Goal: Information Seeking & Learning: Learn about a topic

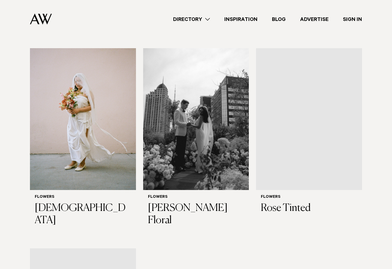
scroll to position [700, 0]
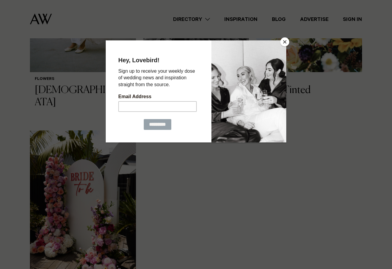
click at [286, 44] on button "Close" at bounding box center [284, 41] width 9 height 9
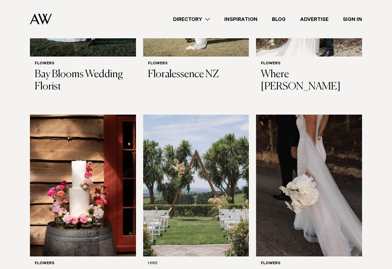
scroll to position [363, 0]
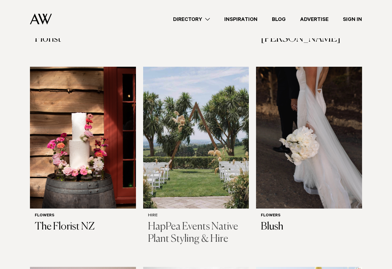
click at [197, 140] on img at bounding box center [196, 138] width 106 height 142
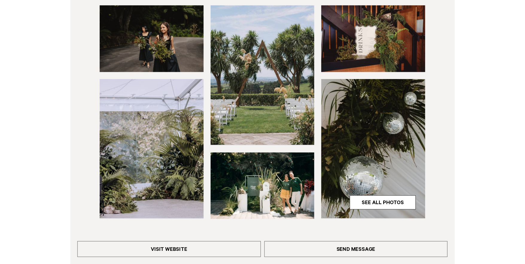
scroll to position [243, 0]
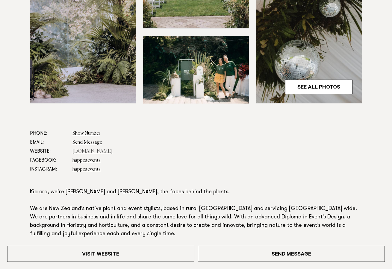
drag, startPoint x: 132, startPoint y: 152, endPoint x: 77, endPoint y: 153, distance: 54.5
click at [72, 154] on dl "Phone: Show Number 022 503 7748 Email: Send Message Website: www.happeaevents.c…" at bounding box center [196, 151] width 332 height 45
copy link "www.happeaevents.co.nz"
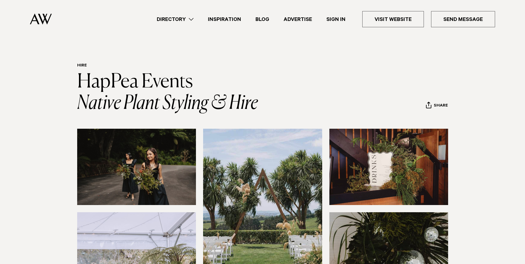
scroll to position [0, 0]
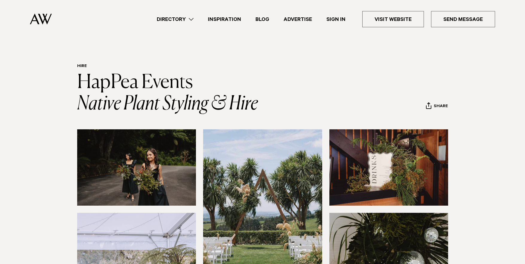
click at [172, 20] on link "Directory" at bounding box center [175, 19] width 51 height 8
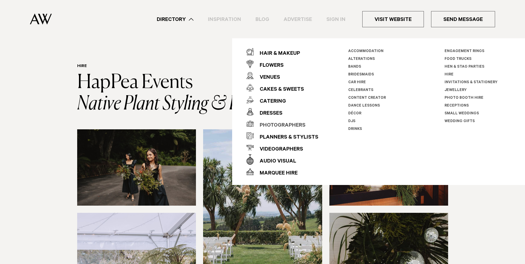
click at [276, 125] on div "Photographers" at bounding box center [280, 126] width 52 height 12
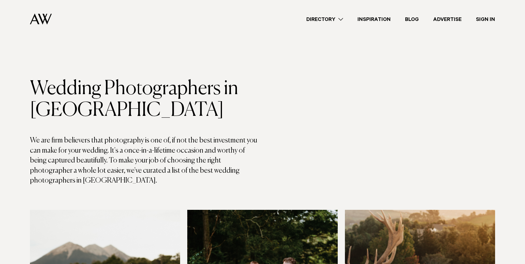
click at [331, 20] on link "Directory" at bounding box center [324, 19] width 51 height 8
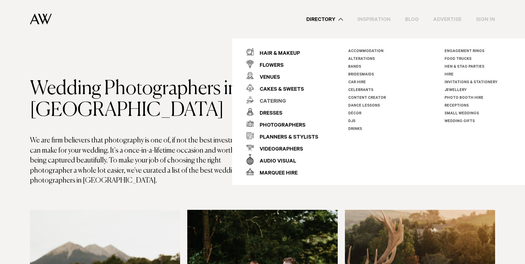
click at [266, 103] on div "Catering" at bounding box center [270, 102] width 32 height 12
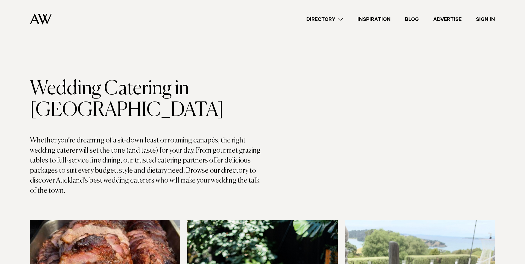
click at [338, 17] on link "Directory" at bounding box center [324, 19] width 51 height 8
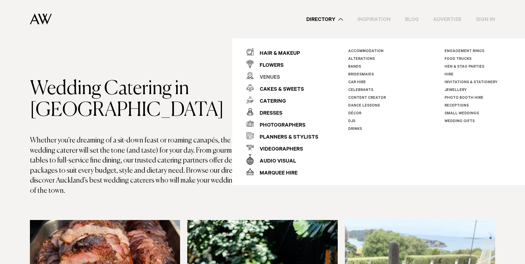
click at [272, 79] on div "Venues" at bounding box center [267, 78] width 26 height 12
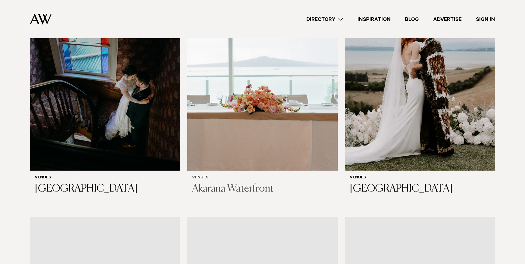
scroll to position [1838, 0]
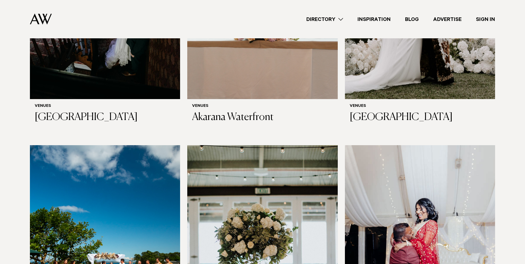
click at [331, 19] on link "Directory" at bounding box center [324, 19] width 51 height 8
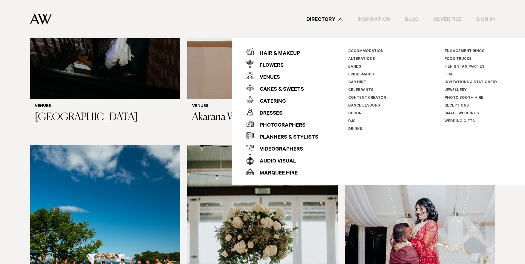
scroll to position [1815, 0]
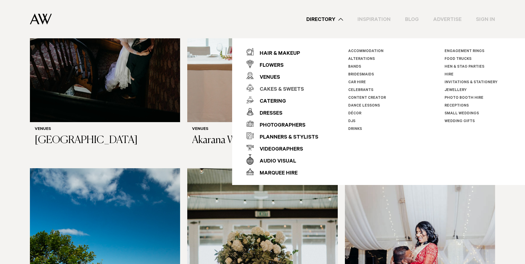
click at [273, 87] on div "Cakes & Sweets" at bounding box center [279, 90] width 50 height 12
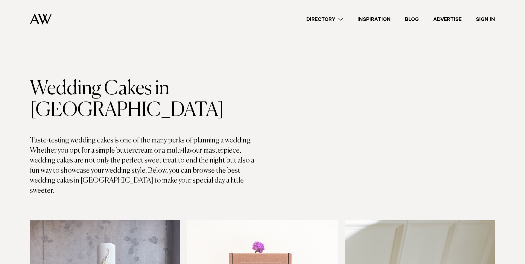
click at [322, 21] on link "Directory" at bounding box center [324, 19] width 51 height 8
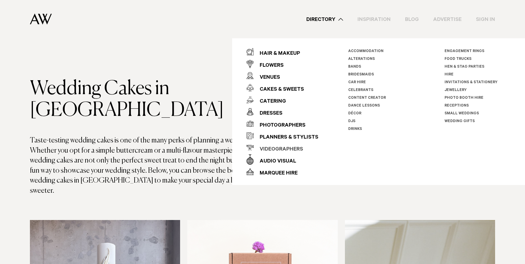
click at [282, 149] on div "Videographers" at bounding box center [278, 150] width 49 height 12
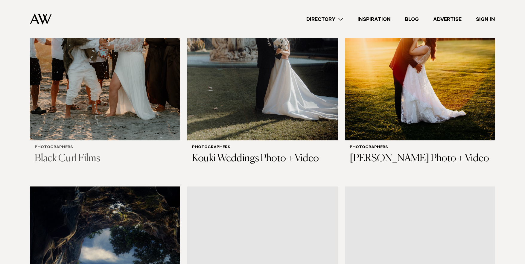
scroll to position [477, 0]
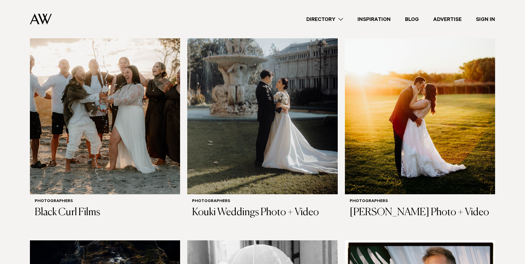
click at [323, 15] on link "Directory" at bounding box center [324, 19] width 51 height 8
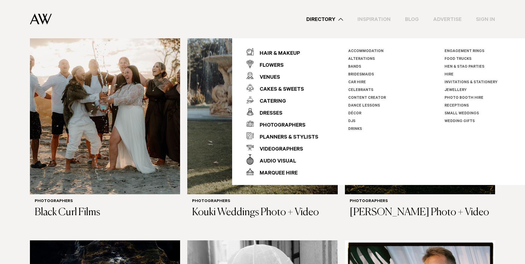
scroll to position [454, 0]
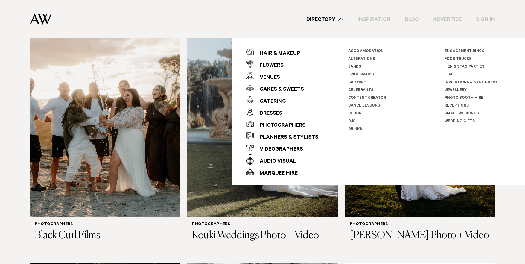
click at [450, 74] on link "Hire" at bounding box center [449, 75] width 9 height 4
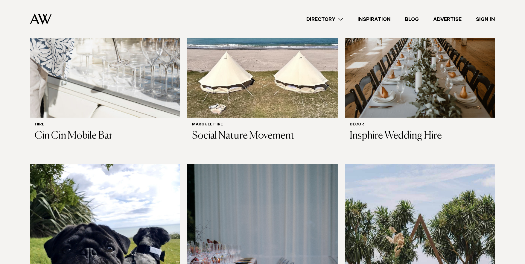
scroll to position [208, 0]
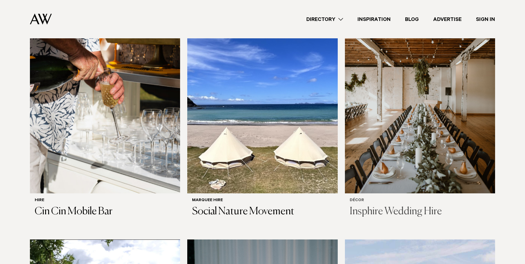
click at [384, 133] on img at bounding box center [420, 93] width 150 height 202
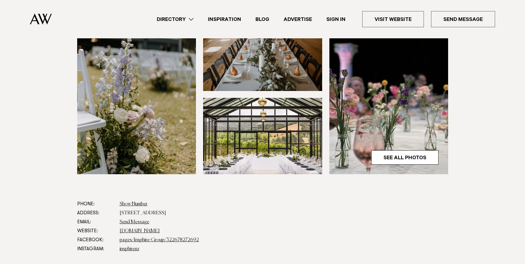
scroll to position [216, 0]
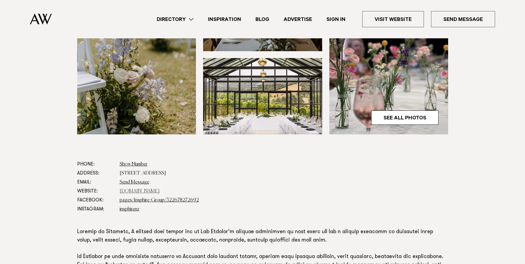
click at [138, 191] on link "[DOMAIN_NAME]" at bounding box center [140, 191] width 40 height 5
